Goal: Complete application form

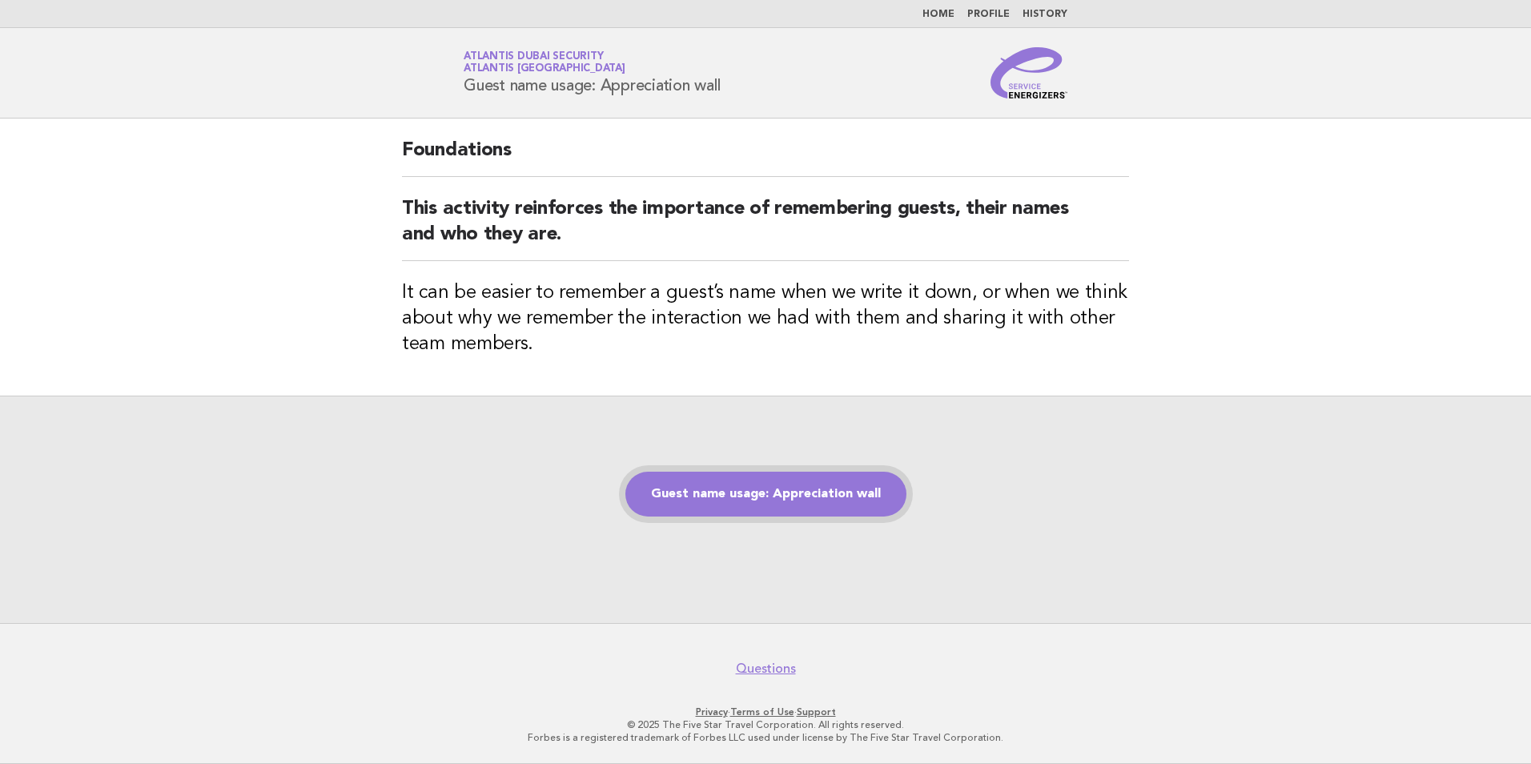
drag, startPoint x: 0, startPoint y: 0, endPoint x: 753, endPoint y: 491, distance: 898.7
click at [753, 491] on link "Guest name usage: Appreciation wall" at bounding box center [765, 494] width 281 height 45
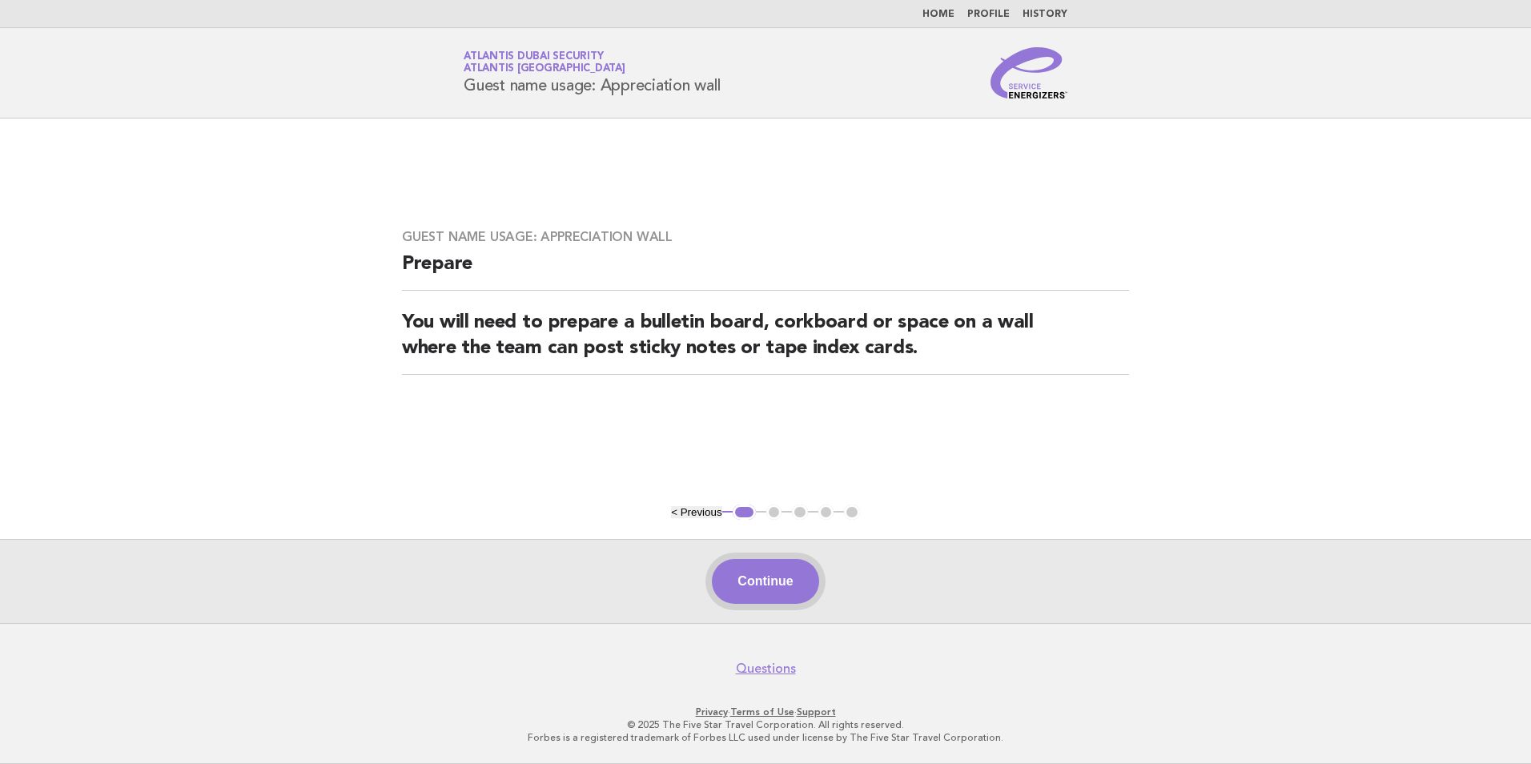
click at [758, 578] on button "Continue" at bounding box center [765, 581] width 107 height 45
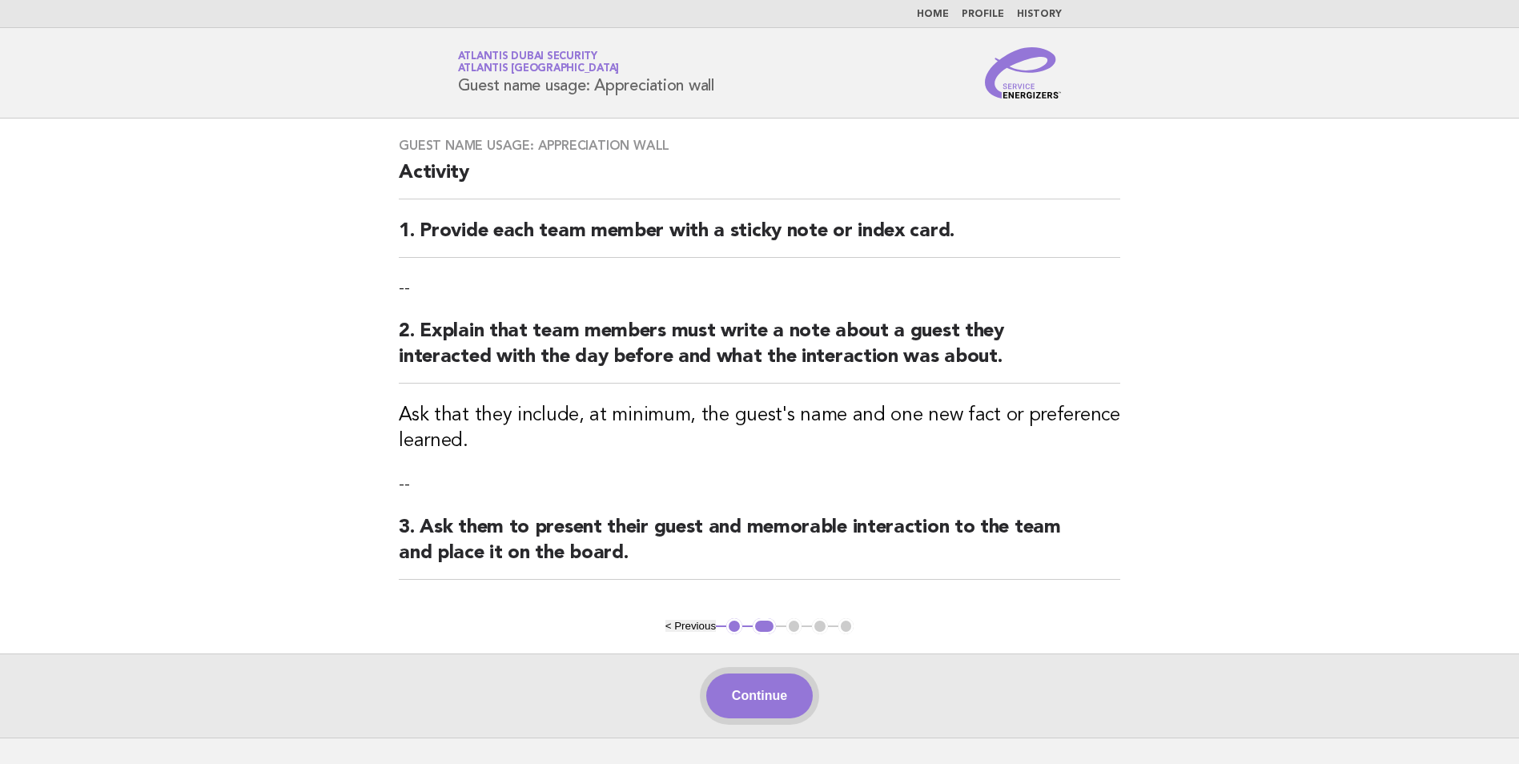
click at [774, 693] on button "Continue" at bounding box center [759, 695] width 107 height 45
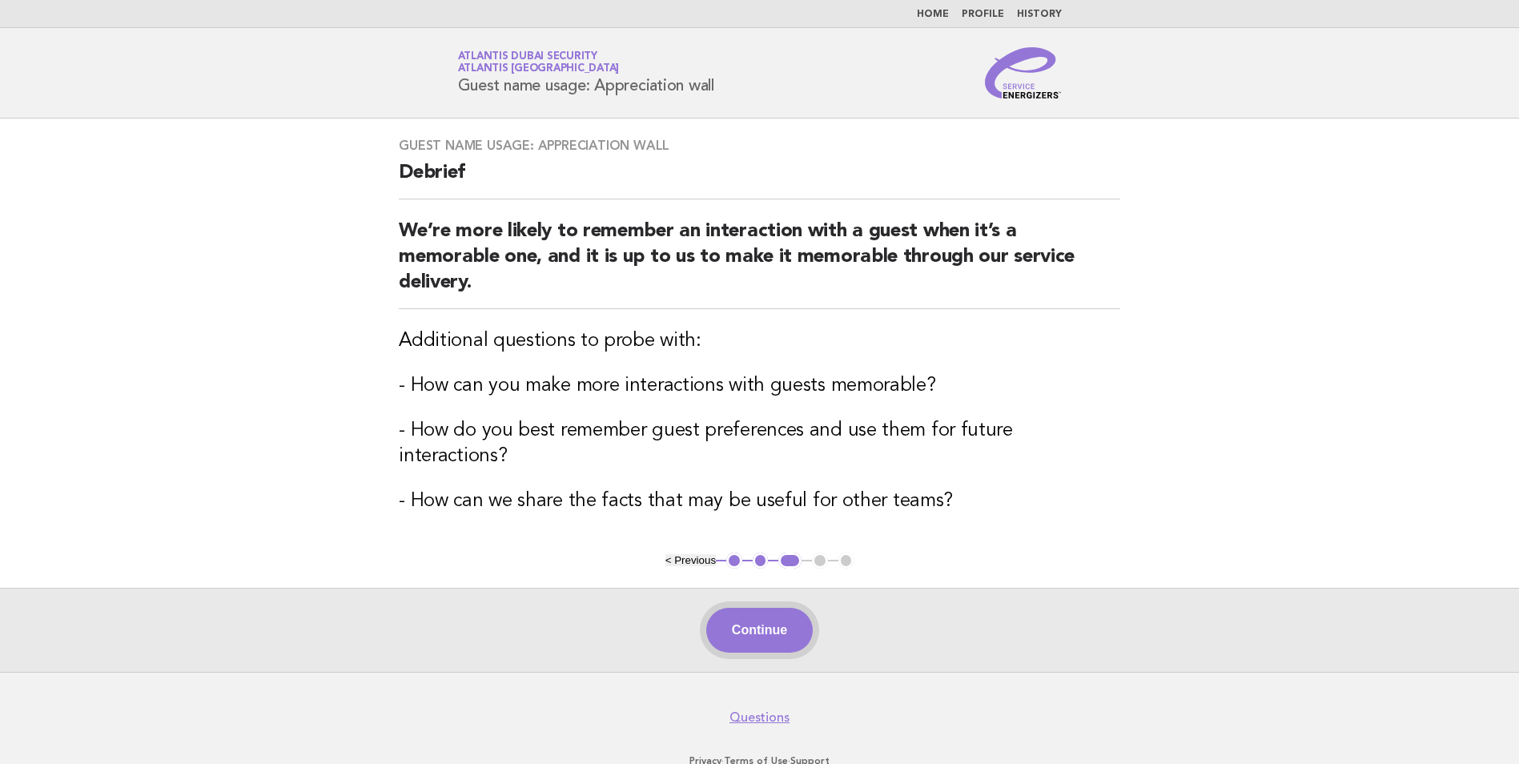
click at [786, 608] on button "Continue" at bounding box center [759, 630] width 107 height 45
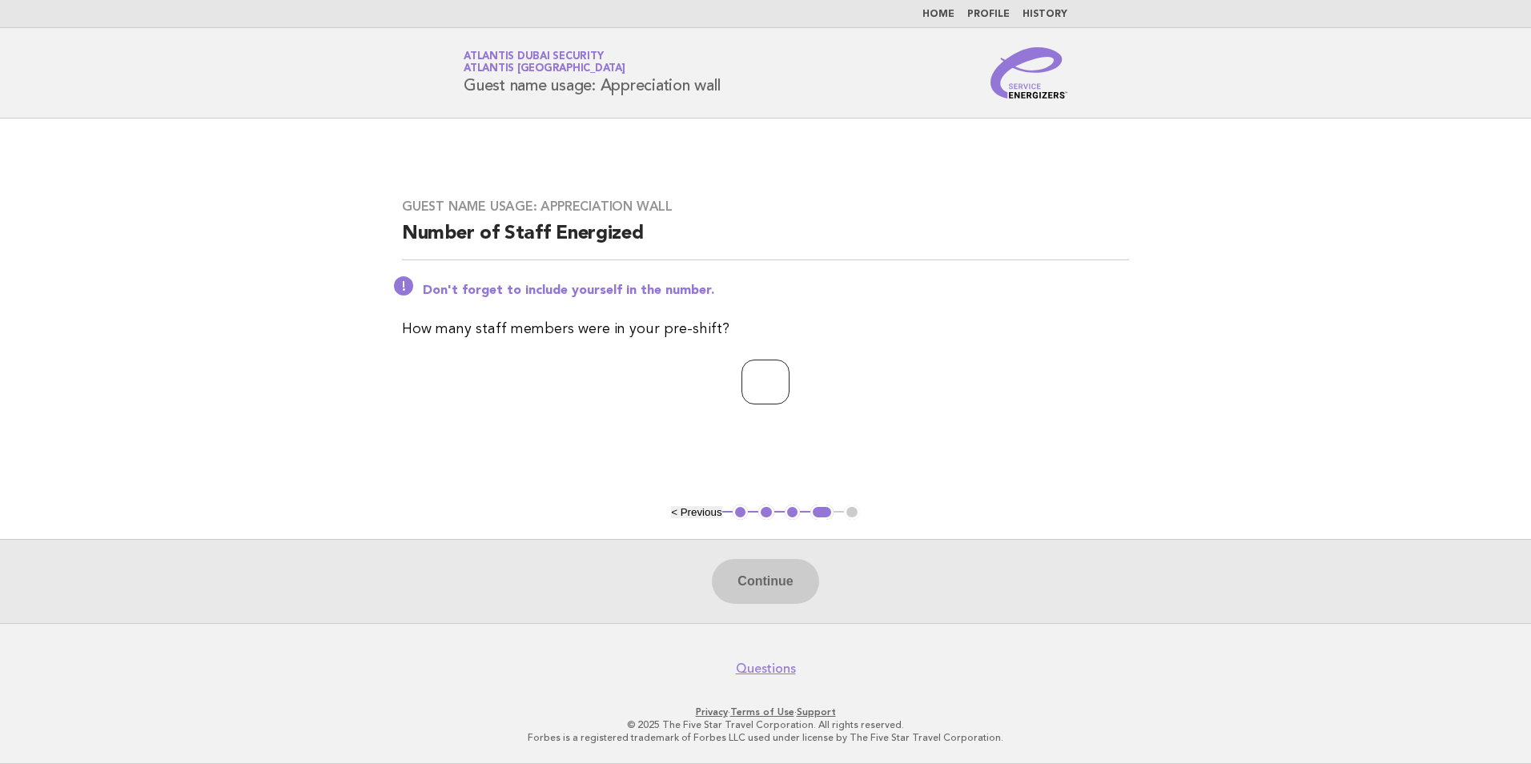
click at [778, 386] on input "number" at bounding box center [766, 382] width 48 height 45
type input "*"
click at [754, 588] on button "Continue" at bounding box center [765, 581] width 107 height 45
